Goal: Task Accomplishment & Management: Use online tool/utility

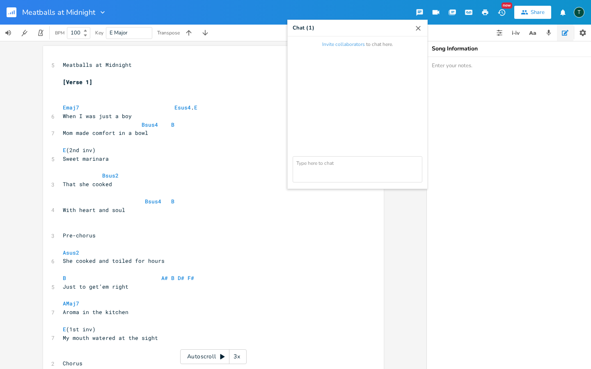
scroll to position [0, 0]
click at [339, 43] on button "Invite collaborators" at bounding box center [343, 44] width 43 height 7
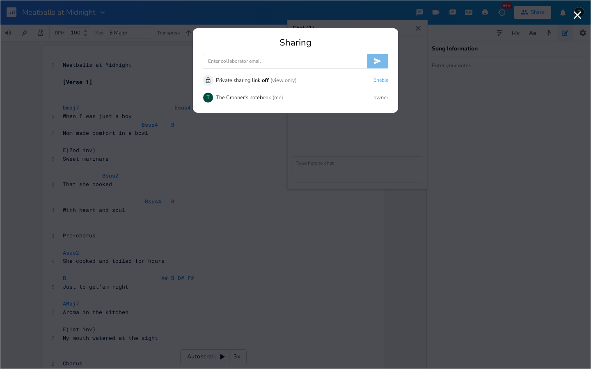
click at [261, 63] on input at bounding box center [285, 61] width 164 height 15
click at [351, 31] on div at bounding box center [295, 33] width 205 height 10
click at [341, 8] on div "Sharing Unlock Private sharing link off (view only) Enable T The Crooner's note…" at bounding box center [295, 184] width 591 height 369
click at [345, 43] on div "Sharing" at bounding box center [295, 42] width 185 height 9
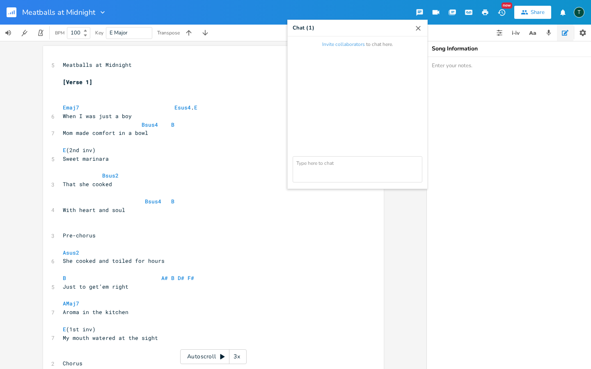
click at [418, 28] on icon "button" at bounding box center [418, 28] width 5 height 5
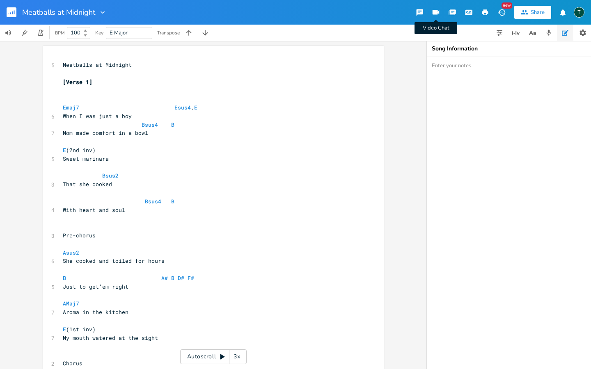
click at [436, 11] on icon "button" at bounding box center [435, 12] width 7 height 5
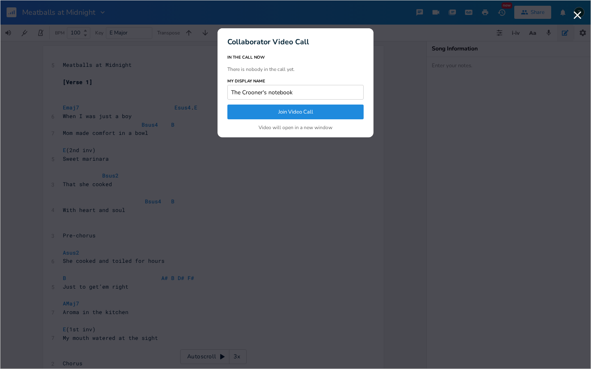
click at [276, 110] on button "Join Video Call" at bounding box center [295, 112] width 136 height 15
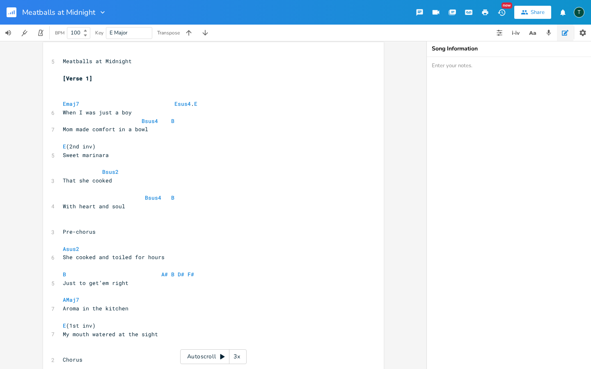
scroll to position [0, 0]
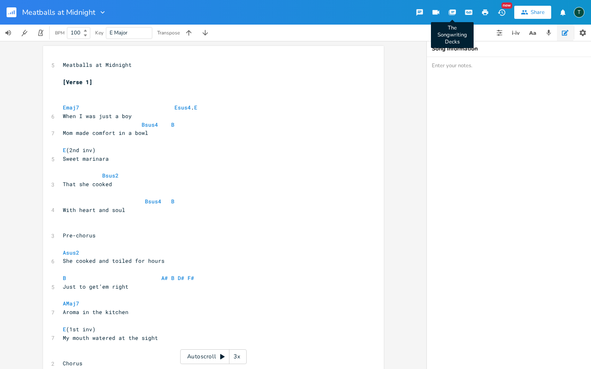
click at [453, 13] on icon "button" at bounding box center [453, 11] width 6 height 5
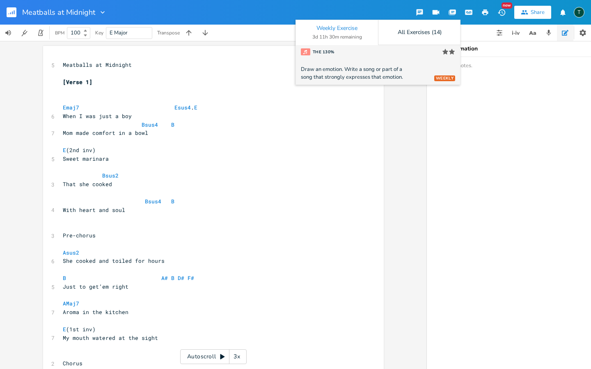
click at [307, 53] on icon at bounding box center [305, 52] width 5 height 5
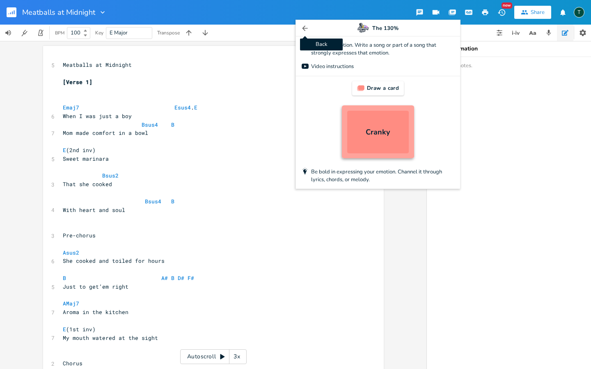
click at [307, 28] on icon "button" at bounding box center [304, 27] width 5 height 5
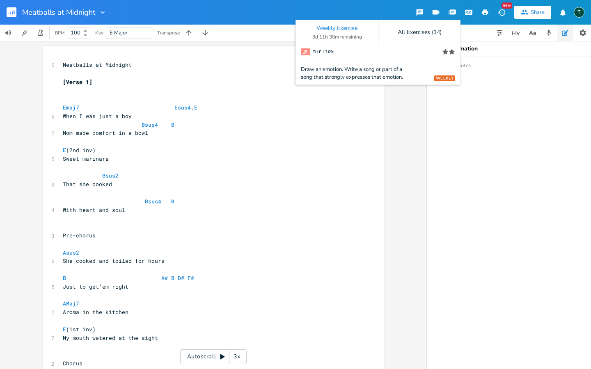
click at [343, 9] on div "Meatballs at Midnight Weekly Exercise 3d 11h 30m remaining All Exercises (14) W…" at bounding box center [295, 12] width 591 height 25
click at [427, 32] on div "All Exercises (14)" at bounding box center [420, 33] width 44 height 6
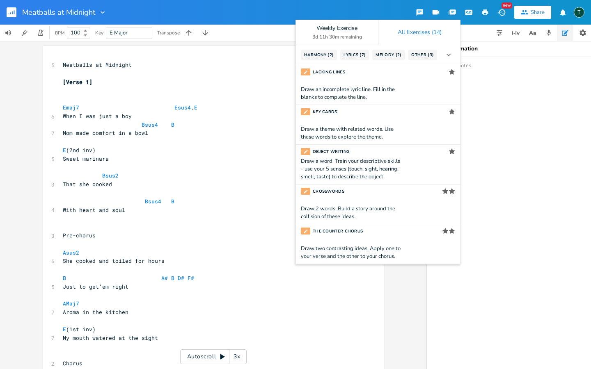
click at [299, 10] on div "Meatballs at Midnight Weekly Exercise 3d 11h 30m remaining All Exercises (14) H…" at bounding box center [295, 12] width 591 height 25
click at [453, 14] on icon "button" at bounding box center [453, 11] width 6 height 5
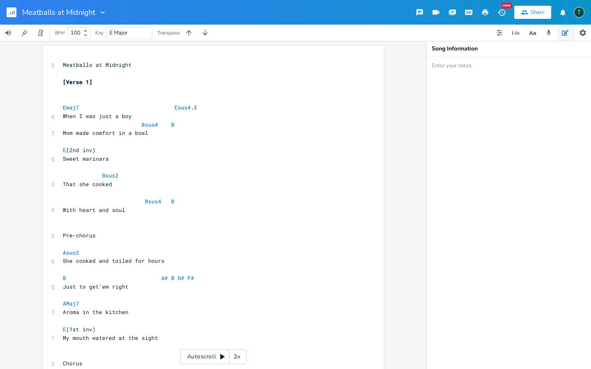
click at [469, 14] on icon "button" at bounding box center [468, 12] width 6 height 4
click at [502, 13] on icon "button" at bounding box center [500, 12] width 7 height 7
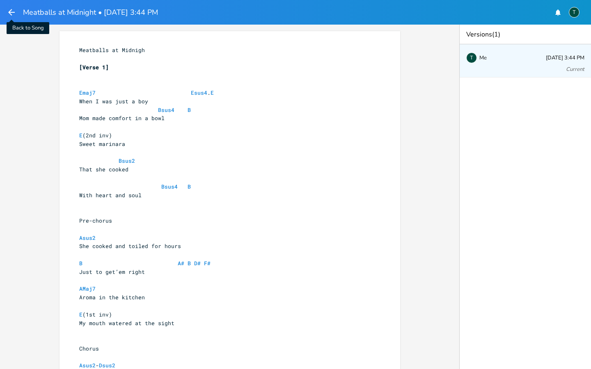
click at [12, 14] on icon "button" at bounding box center [12, 12] width 10 height 10
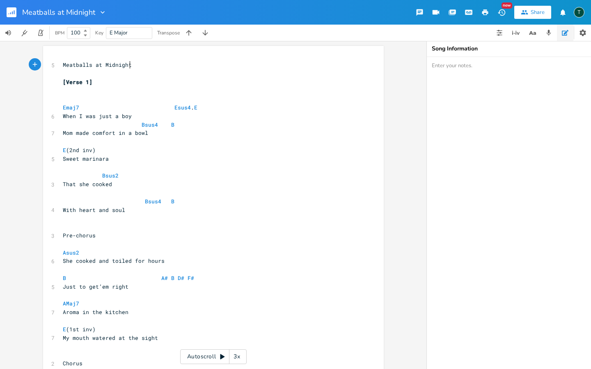
scroll to position [0, 0]
click at [562, 14] on icon "button" at bounding box center [562, 12] width 5 height 6
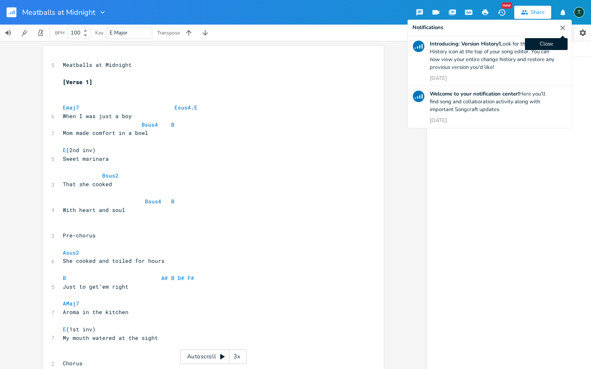
click at [561, 25] on icon "button" at bounding box center [562, 28] width 8 height 8
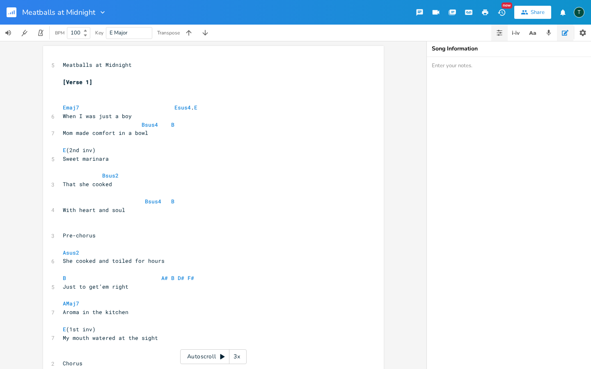
click at [500, 32] on icon "button" at bounding box center [499, 33] width 7 height 7
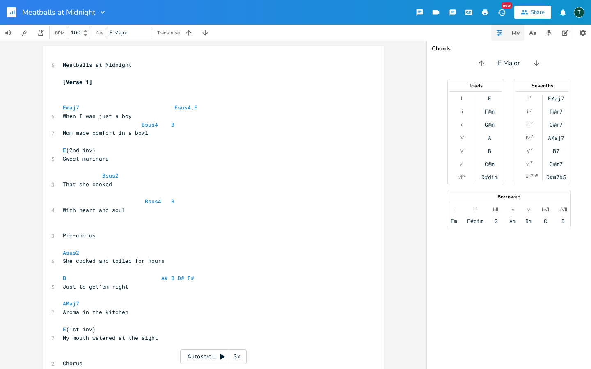
click at [519, 34] on icon "button" at bounding box center [518, 33] width 3 height 2
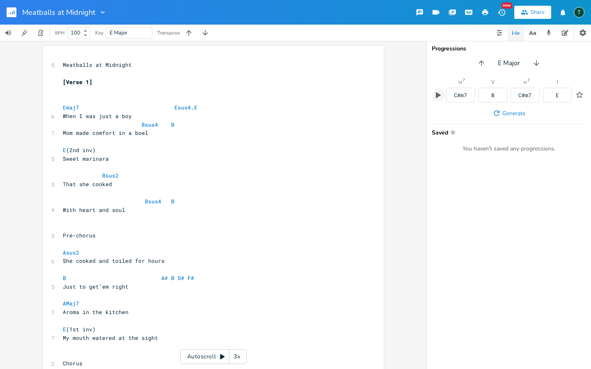
click at [434, 93] on button "button" at bounding box center [438, 95] width 13 height 13
click at [480, 64] on icon "button" at bounding box center [481, 63] width 8 height 8
click at [438, 95] on icon "button" at bounding box center [438, 95] width 5 height 6
click at [483, 63] on icon "button" at bounding box center [481, 63] width 8 height 8
click at [437, 97] on icon "button" at bounding box center [438, 95] width 5 height 6
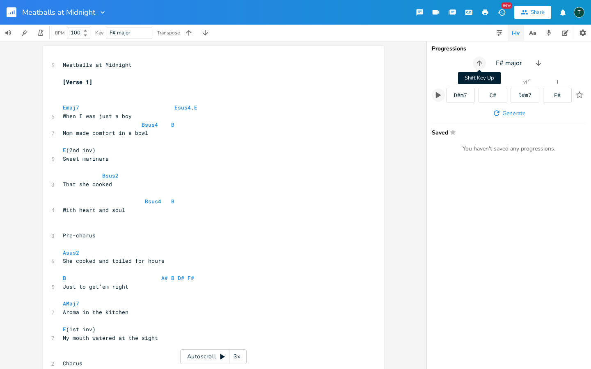
click at [480, 64] on icon "button" at bounding box center [478, 62] width 5 height 5
click at [480, 64] on icon "button" at bounding box center [481, 63] width 8 height 8
click at [480, 64] on icon "button" at bounding box center [479, 63] width 8 height 8
click at [480, 64] on icon "button" at bounding box center [481, 63] width 8 height 8
click at [440, 94] on icon "button" at bounding box center [437, 94] width 7 height 7
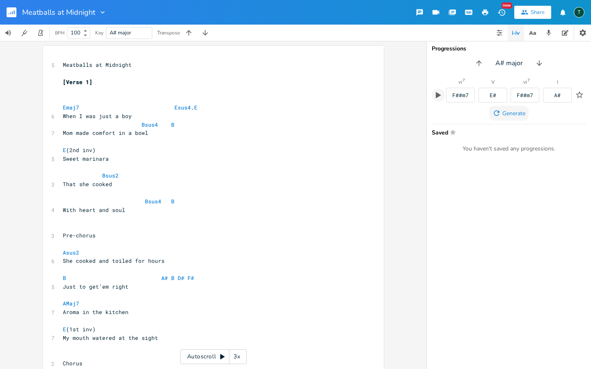
click at [506, 114] on span "Generate" at bounding box center [513, 114] width 23 height 8
click at [438, 96] on icon "button" at bounding box center [438, 95] width 5 height 6
click at [479, 65] on icon "button" at bounding box center [478, 62] width 5 height 5
click at [435, 97] on icon "button" at bounding box center [437, 94] width 7 height 7
click at [501, 112] on button "Generate" at bounding box center [508, 113] width 39 height 15
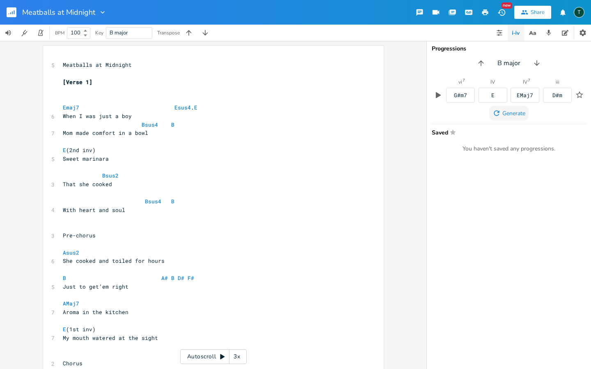
click at [501, 112] on button "Generate" at bounding box center [508, 113] width 39 height 15
click at [533, 34] on icon "button" at bounding box center [530, 33] width 4 height 4
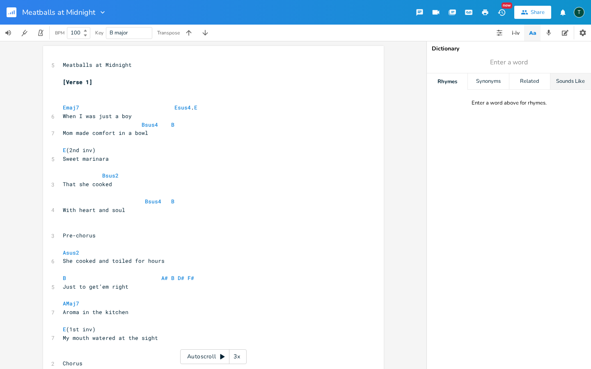
click at [562, 78] on div "Sounds Like" at bounding box center [570, 81] width 41 height 16
click at [504, 102] on div "Enter a word above for sounds like." at bounding box center [509, 103] width 84 height 7
type input "midnight"
click at [487, 80] on div "Synonyms" at bounding box center [488, 81] width 41 height 16
click at [535, 81] on div "Related" at bounding box center [529, 81] width 41 height 16
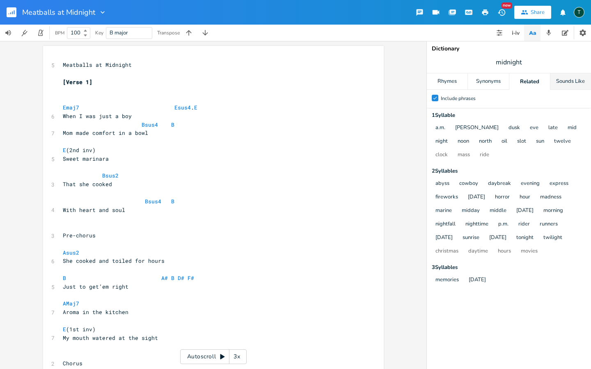
click at [575, 80] on div "Sounds Like" at bounding box center [570, 81] width 41 height 16
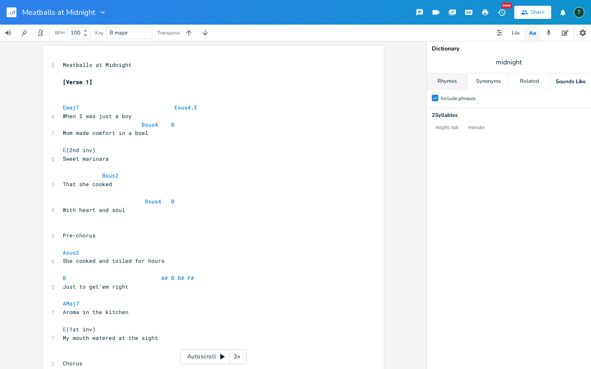
click at [446, 80] on div "Rhymes" at bounding box center [447, 81] width 41 height 16
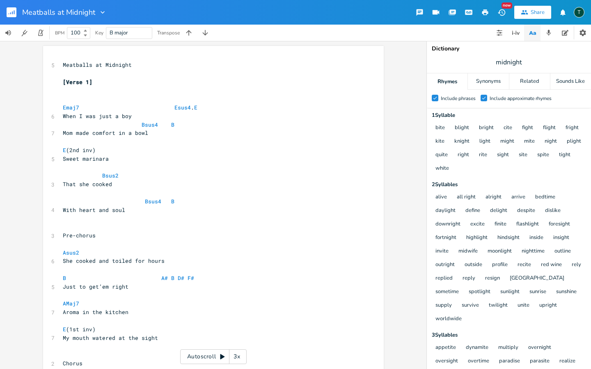
scroll to position [0, 0]
click at [534, 65] on span "midnight" at bounding box center [509, 62] width 164 height 15
click at [549, 32] on icon "button" at bounding box center [548, 33] width 5 height 6
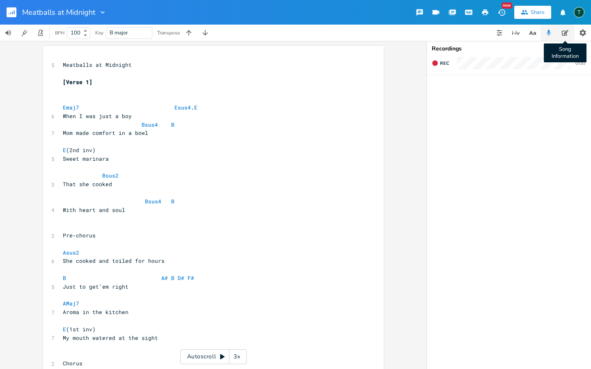
click at [566, 35] on icon "button" at bounding box center [565, 33] width 7 height 7
click at [586, 34] on icon "button" at bounding box center [582, 33] width 8 height 8
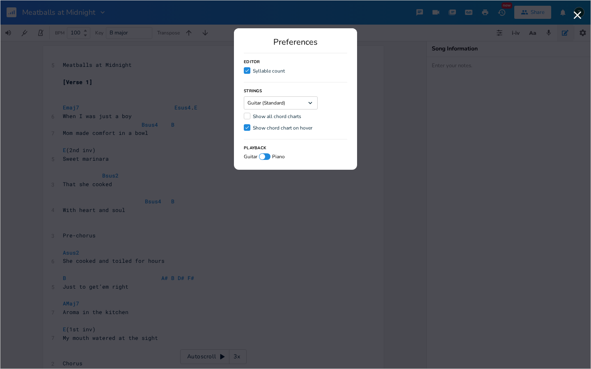
click at [310, 102] on icon "Dropdown" at bounding box center [309, 102] width 7 height 7
click at [345, 44] on div "Preferences" at bounding box center [295, 42] width 103 height 8
click at [248, 115] on div at bounding box center [247, 116] width 7 height 7
click at [244, 115] on input "Show all chord charts" at bounding box center [244, 116] width 0 height 5
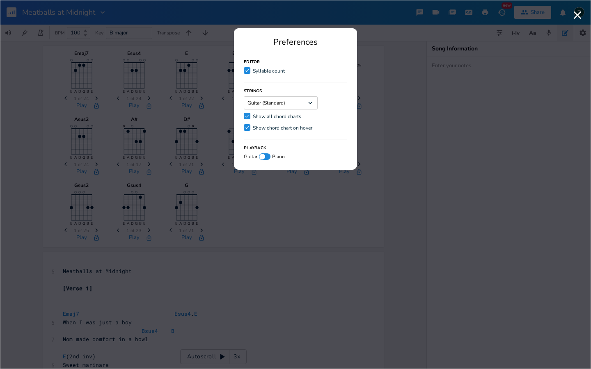
click at [268, 157] on div at bounding box center [264, 156] width 11 height 7
checkbox input "true"
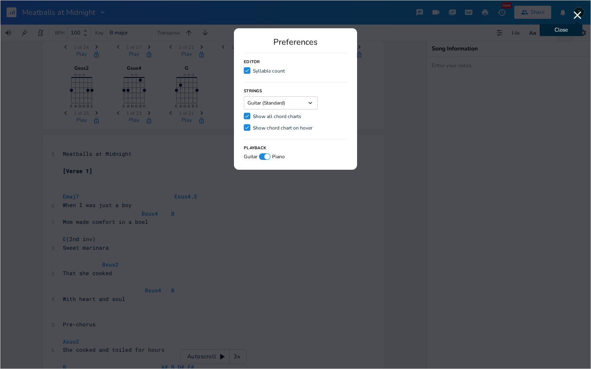
click at [578, 16] on icon "button" at bounding box center [578, 15] width 8 height 8
